Goal: Task Accomplishment & Management: Use online tool/utility

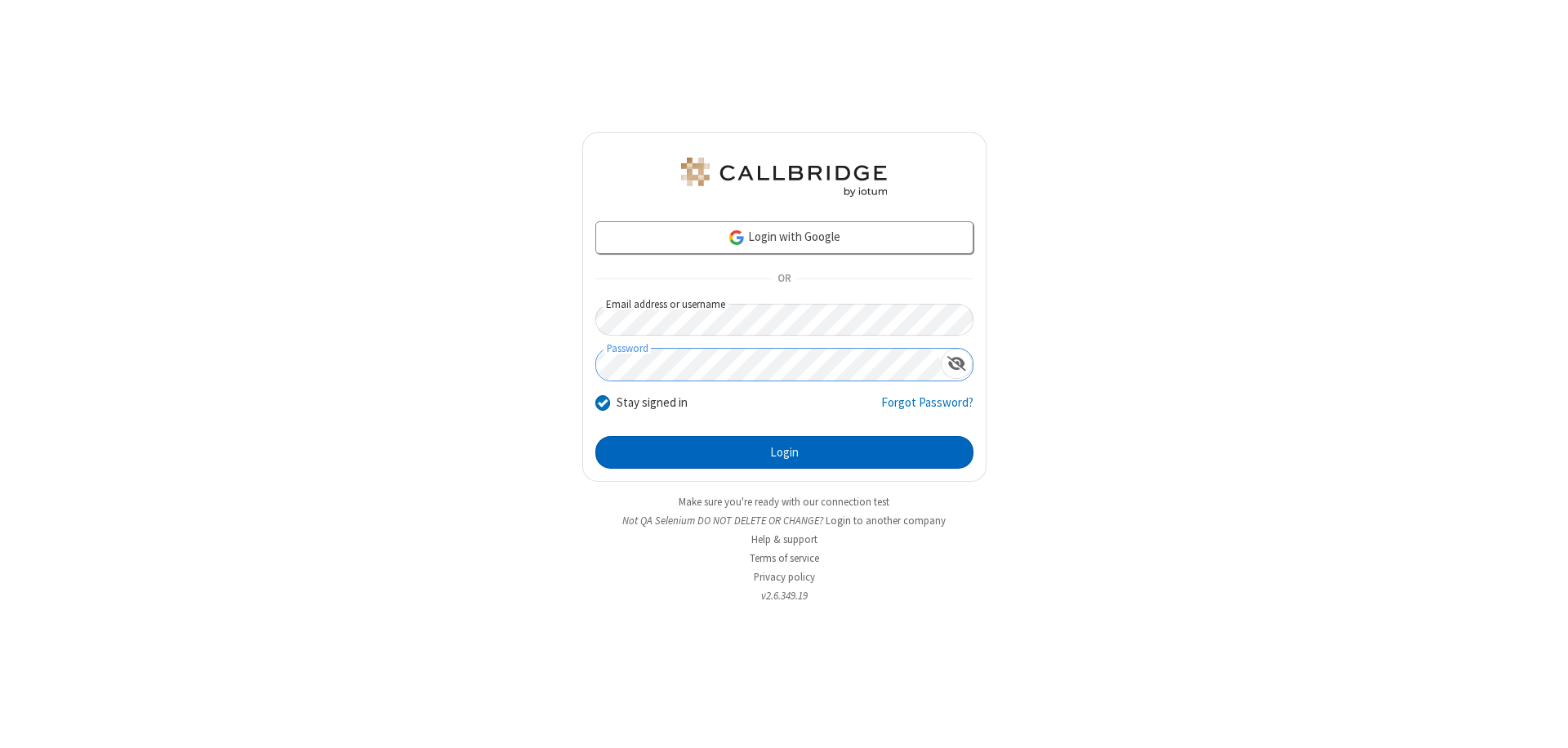
click at [784, 452] on button "Login" at bounding box center [784, 452] width 378 height 33
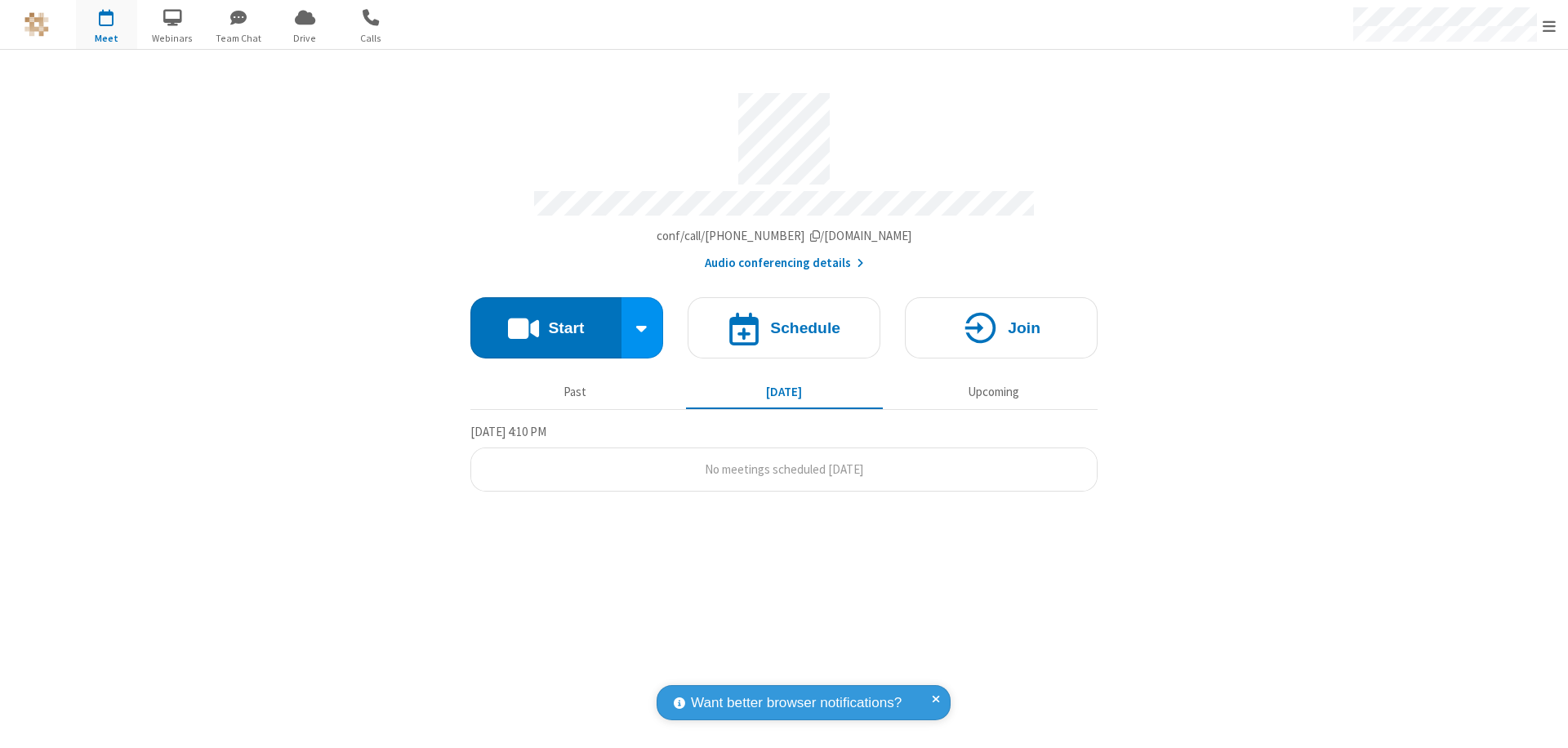
click at [545, 320] on button "Start" at bounding box center [545, 327] width 151 height 61
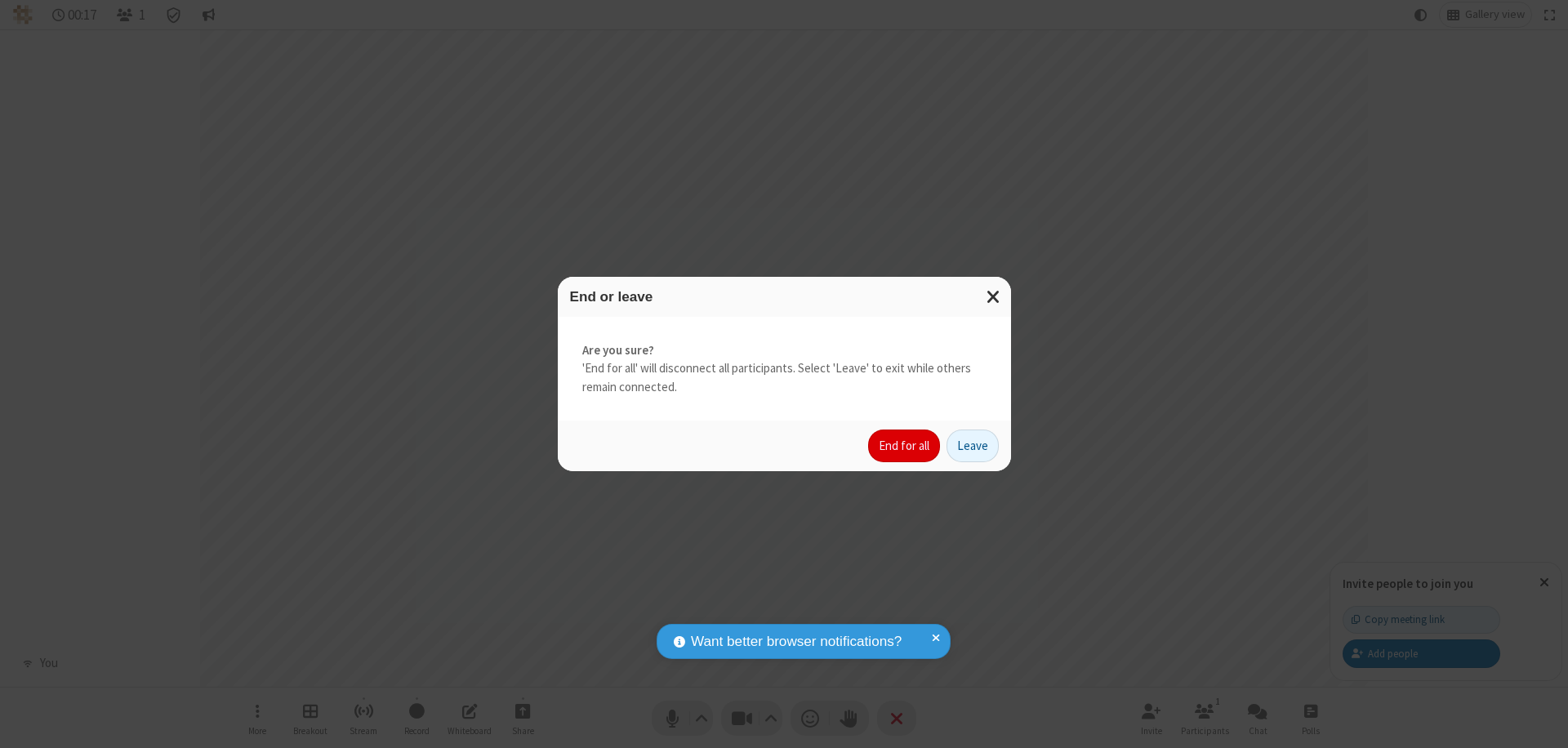
click at [905, 446] on button "End for all" at bounding box center [904, 445] width 72 height 33
